Goal: Task Accomplishment & Management: Use online tool/utility

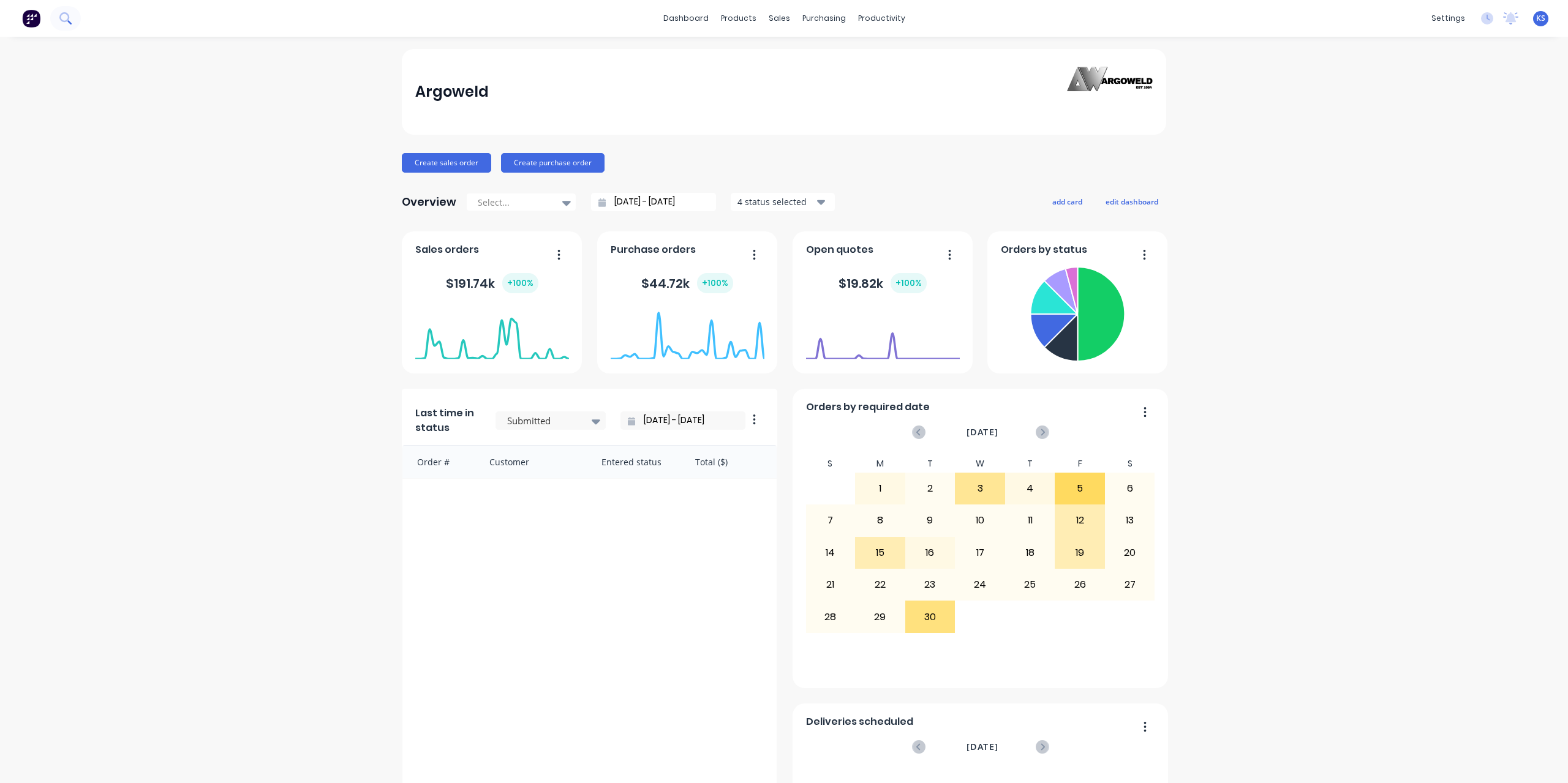
click at [74, 20] on button at bounding box center [66, 19] width 31 height 25
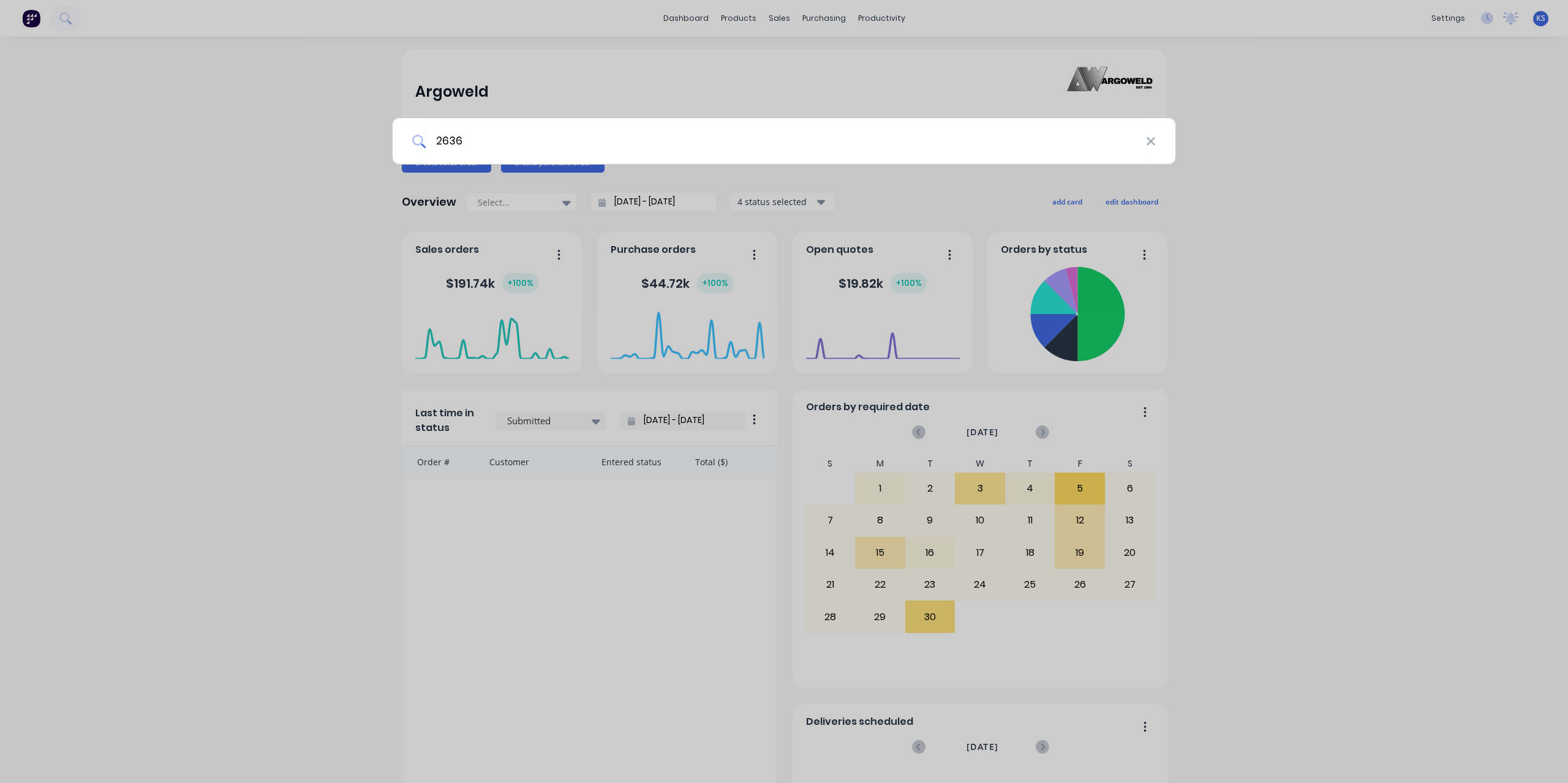
type input "2636"
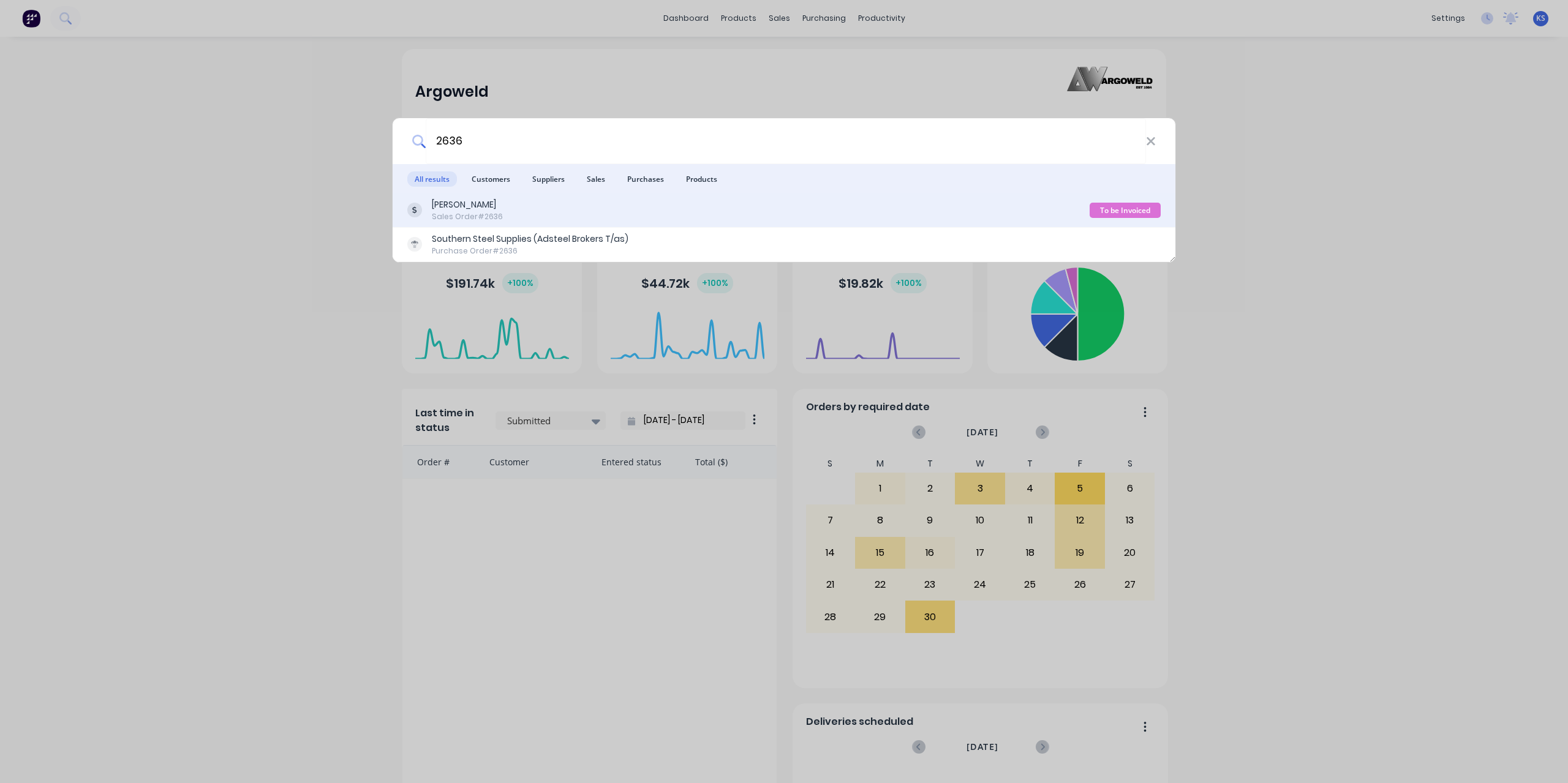
click at [448, 208] on div "[PERSON_NAME]" at bounding box center [467, 205] width 71 height 13
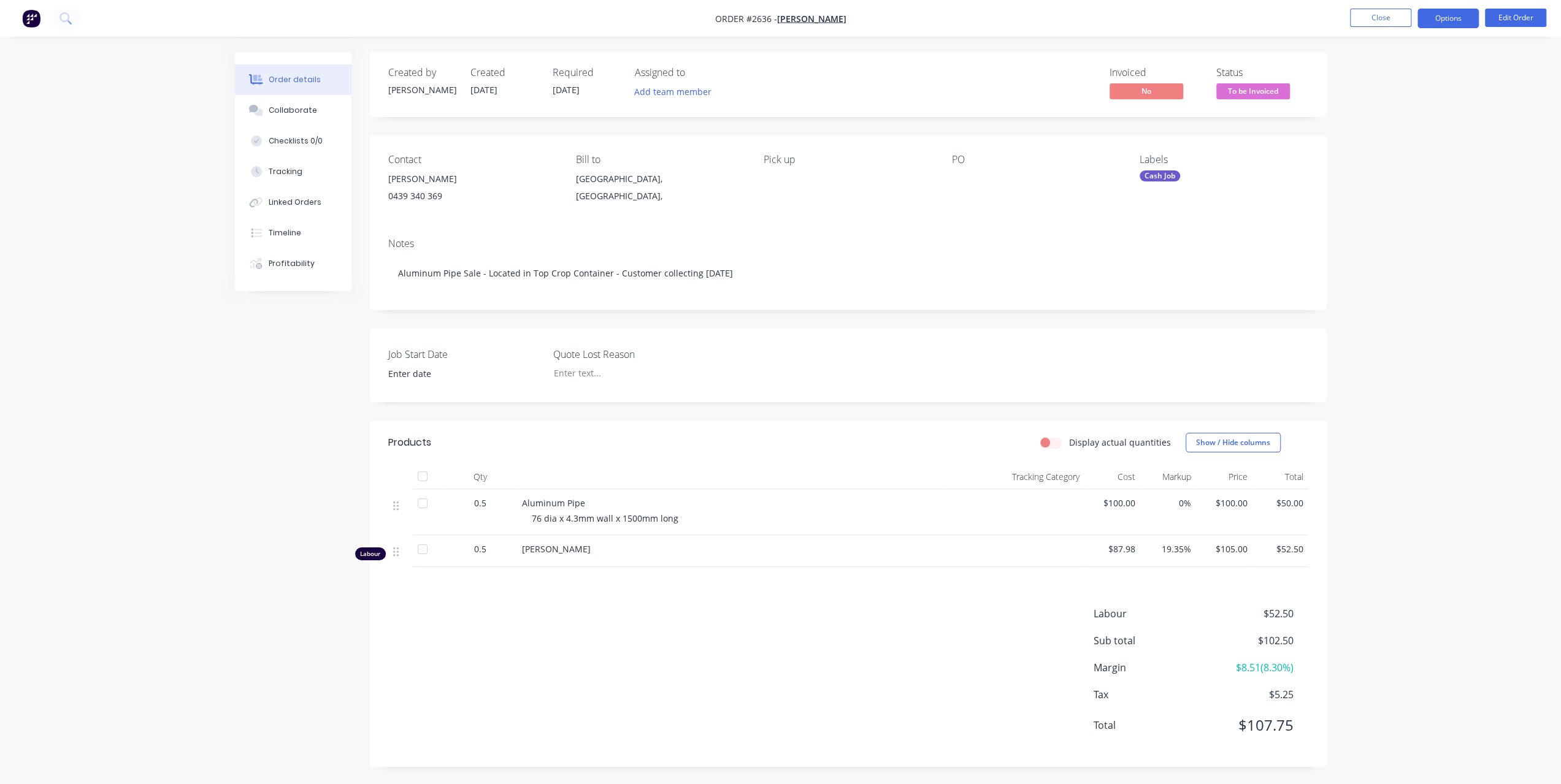
click at [1432, 23] on button "Options" at bounding box center [1448, 19] width 61 height 20
click at [1385, 67] on div "Invoice" at bounding box center [1411, 74] width 113 height 18
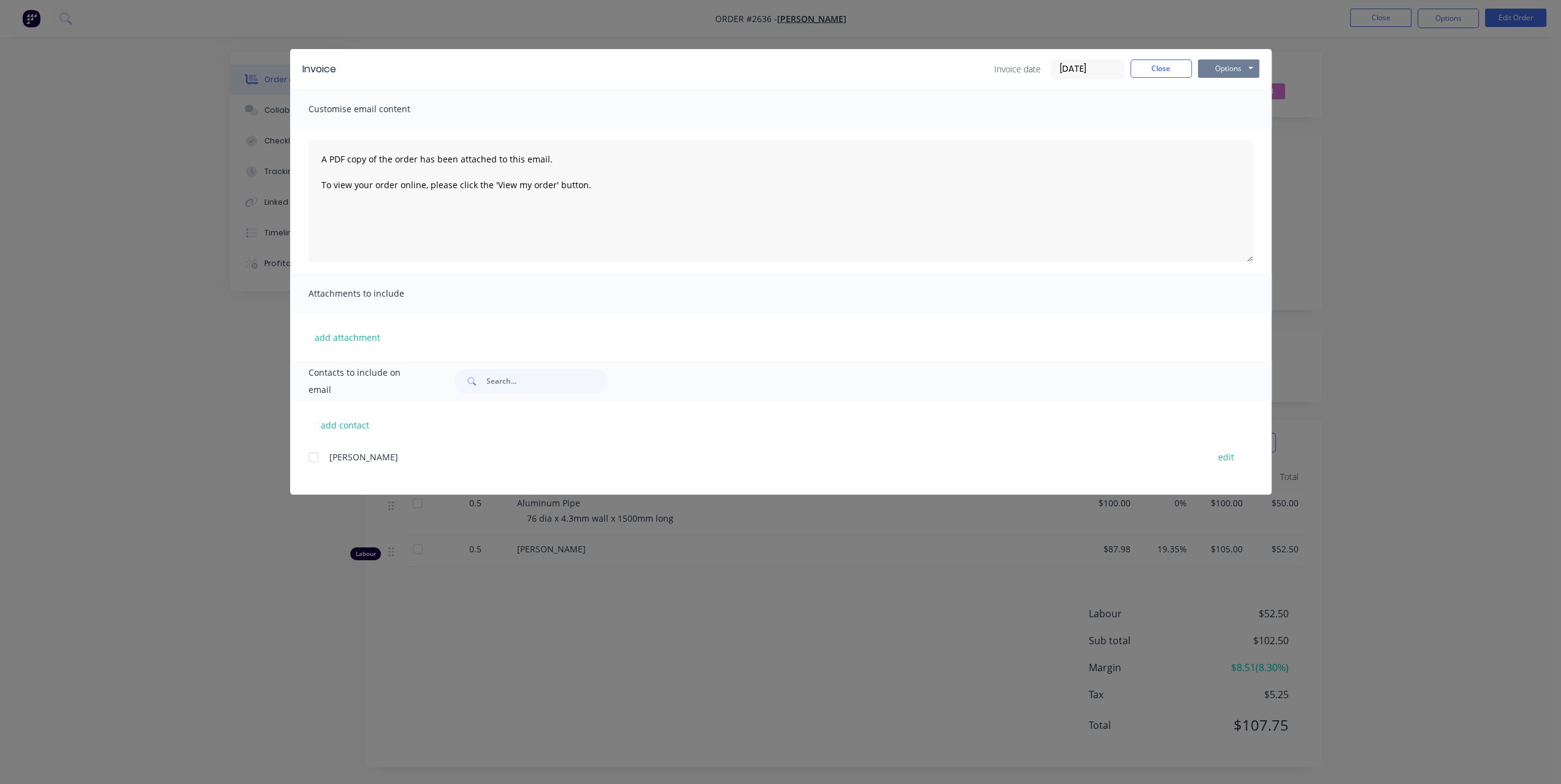
click at [1253, 61] on button "Options" at bounding box center [1228, 69] width 61 height 19
click at [1211, 104] on button "Print" at bounding box center [1237, 110] width 79 height 20
click at [1173, 67] on button "Close" at bounding box center [1161, 69] width 61 height 19
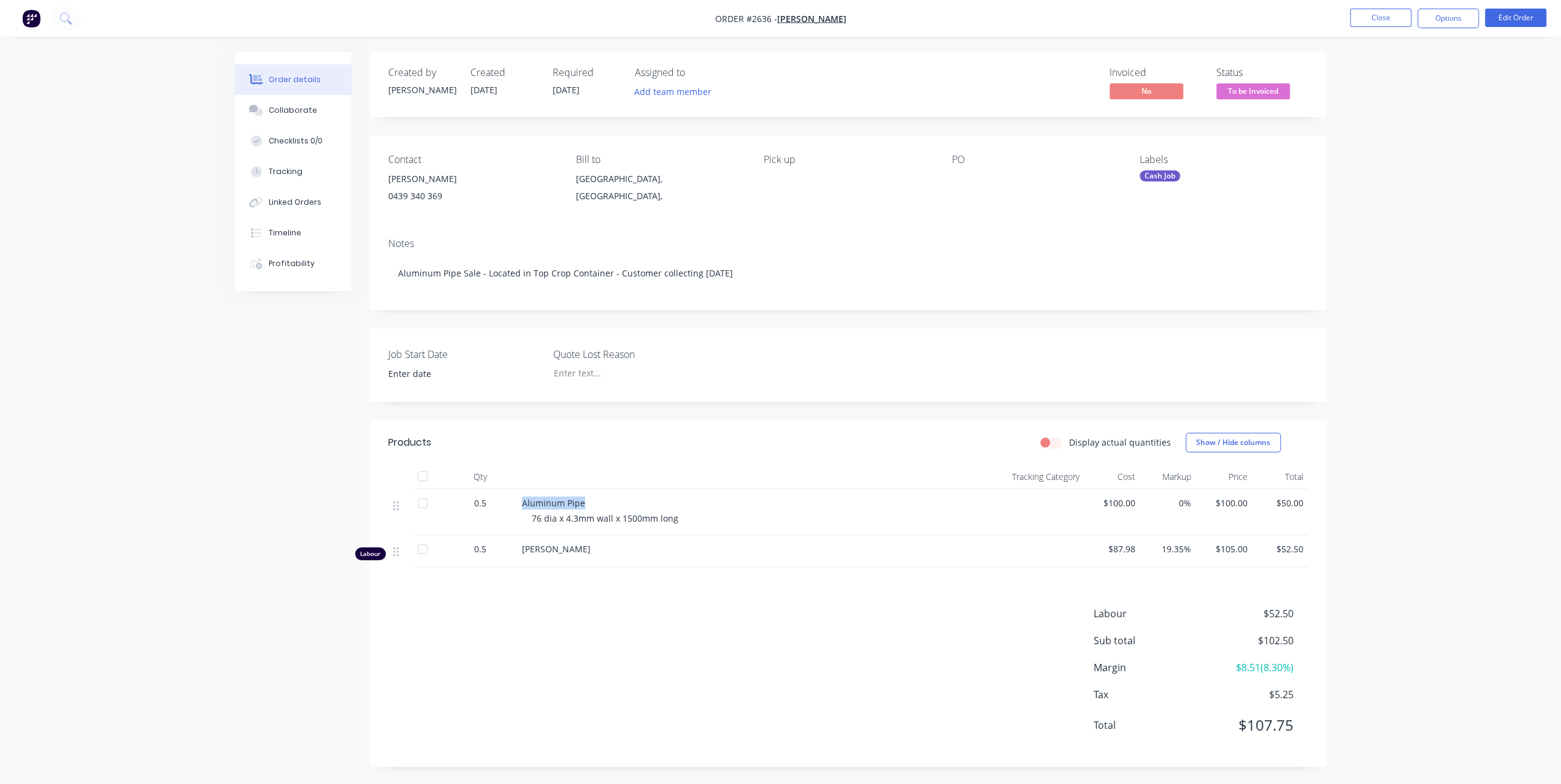
drag, startPoint x: 522, startPoint y: 502, endPoint x: 603, endPoint y: 503, distance: 81.0
click at [603, 503] on div "Aluminum Pipe" at bounding box center [732, 503] width 419 height 13
copy span "Aluminum Pipe"
drag, startPoint x: 532, startPoint y: 518, endPoint x: 681, endPoint y: 520, distance: 149.0
click at [681, 520] on div "76 dia x 4.3mm wall x 1500mm long" at bounding box center [736, 518] width 409 height 13
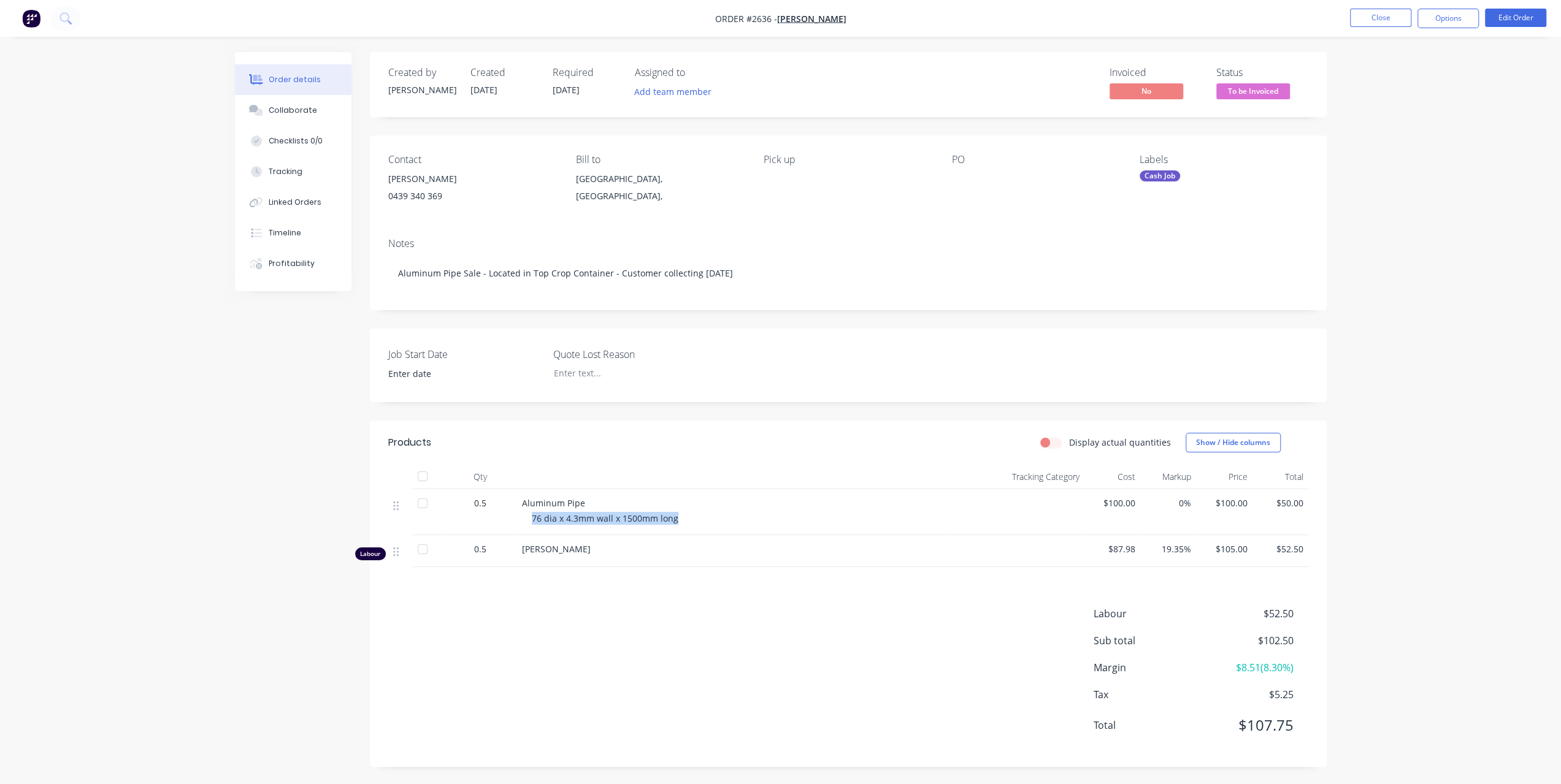
copy span "76 dia x 4.3mm wall x 1500mm long"
